Goal: Transaction & Acquisition: Purchase product/service

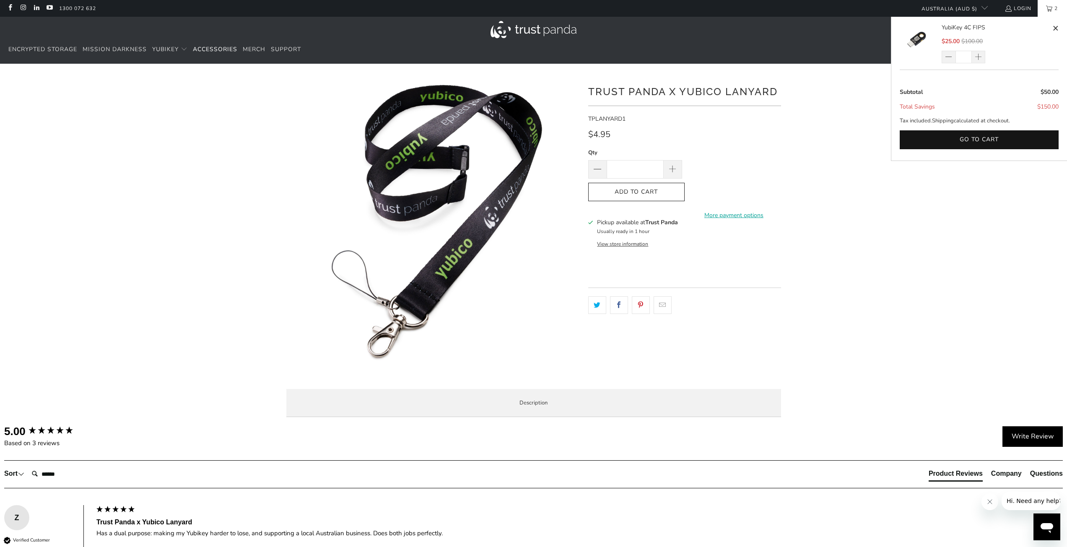
click at [1055, 13] on span "2" at bounding box center [1056, 8] width 8 height 17
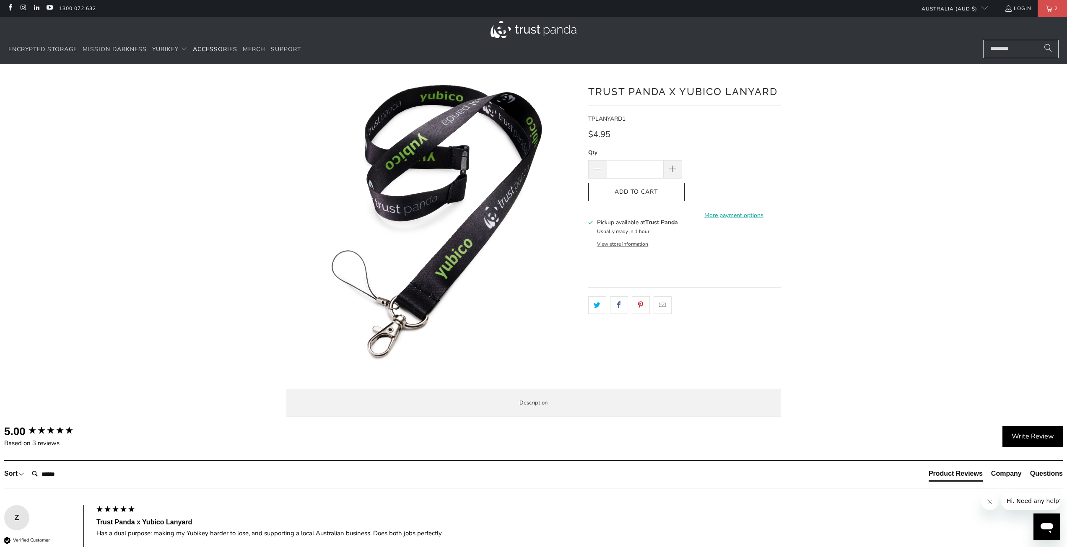
click at [1055, 13] on span "2" at bounding box center [1056, 8] width 8 height 17
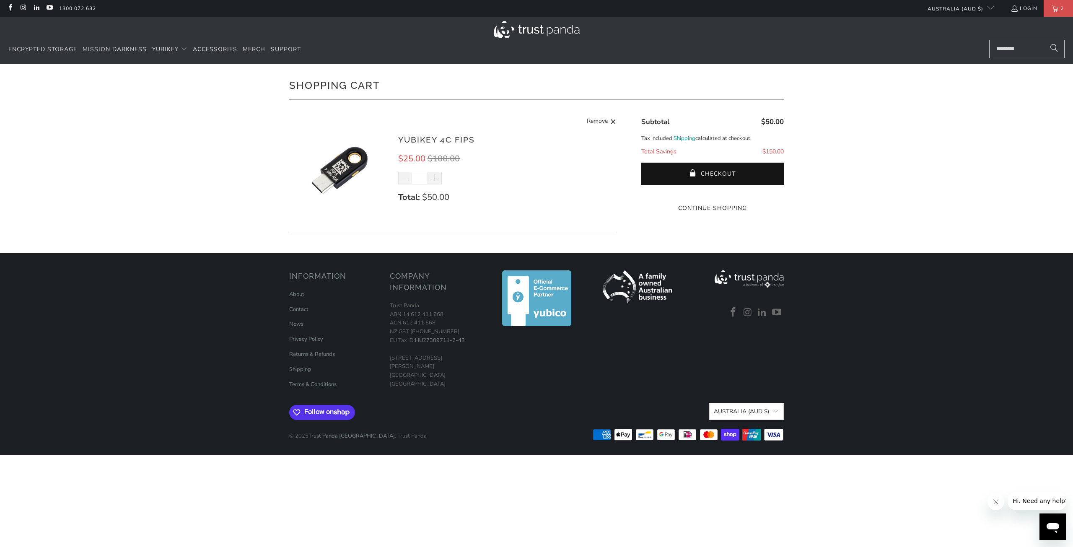
click at [914, 245] on div "Shopping Cart There are no items in your cart. Continue Shopping YubiKey 4C FIP…" at bounding box center [536, 158] width 1073 height 189
click at [880, 223] on div "Shopping Cart There are no items in your cart. Continue Shopping YubiKey 4C FIP…" at bounding box center [536, 158] width 1073 height 189
click at [974, 404] on footer "Information About Contact News Privacy Policy Returns & Refunds Shipping Trust …" at bounding box center [536, 354] width 1073 height 202
click at [50, 376] on footer "Information About Contact News Privacy Policy Returns & Refunds Shipping Trust …" at bounding box center [536, 354] width 1073 height 202
click at [504, 377] on div at bounding box center [536, 332] width 92 height 125
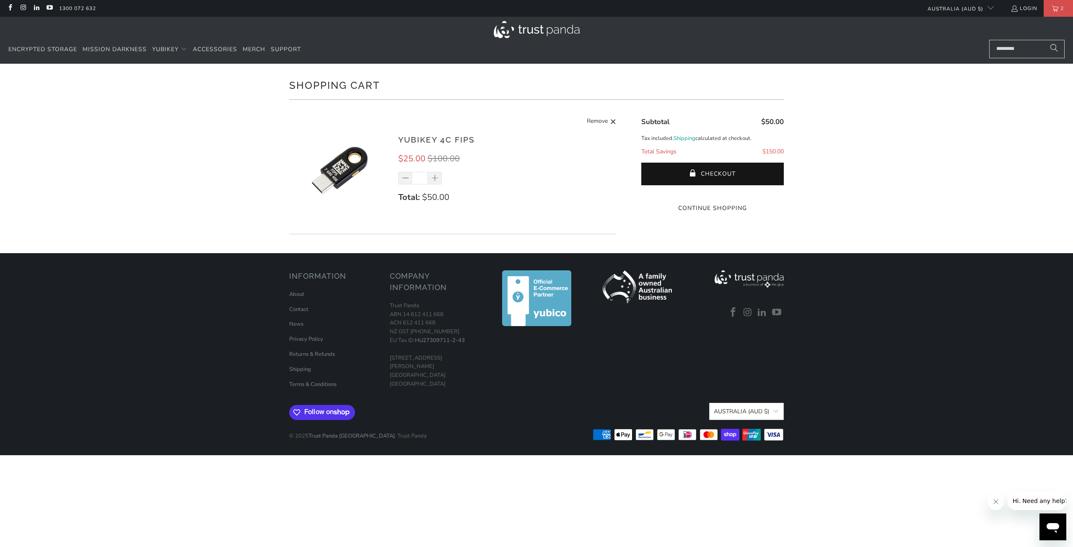
click at [749, 288] on img at bounding box center [749, 278] width 69 height 17
click at [552, 29] on img at bounding box center [537, 29] width 86 height 17
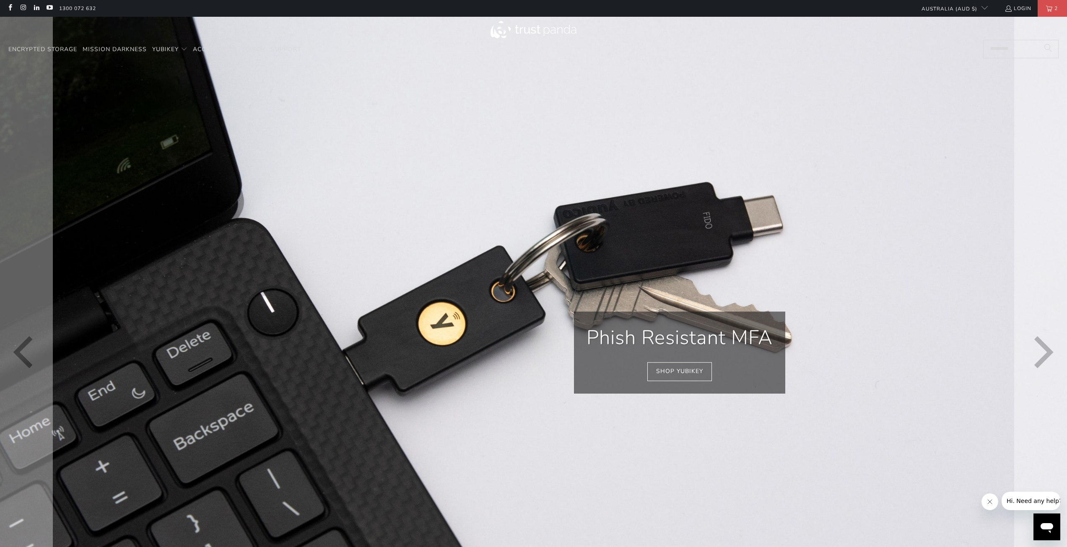
scroll to position [0, 182]
click at [652, 379] on link "Shop YubiKey" at bounding box center [679, 371] width 65 height 19
